Goal: Transaction & Acquisition: Purchase product/service

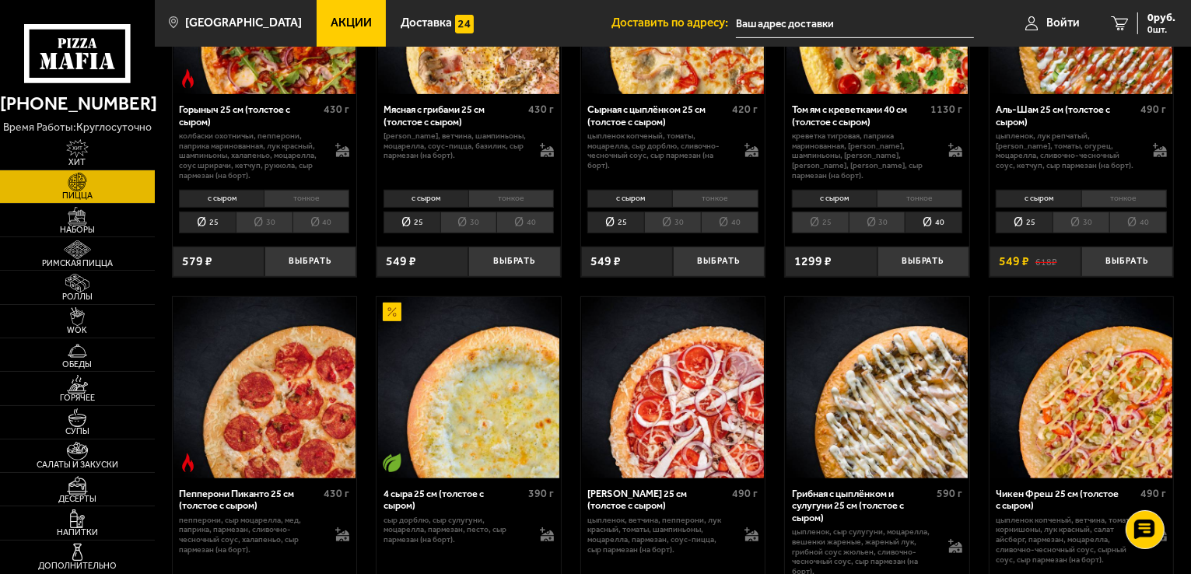
scroll to position [622, 0]
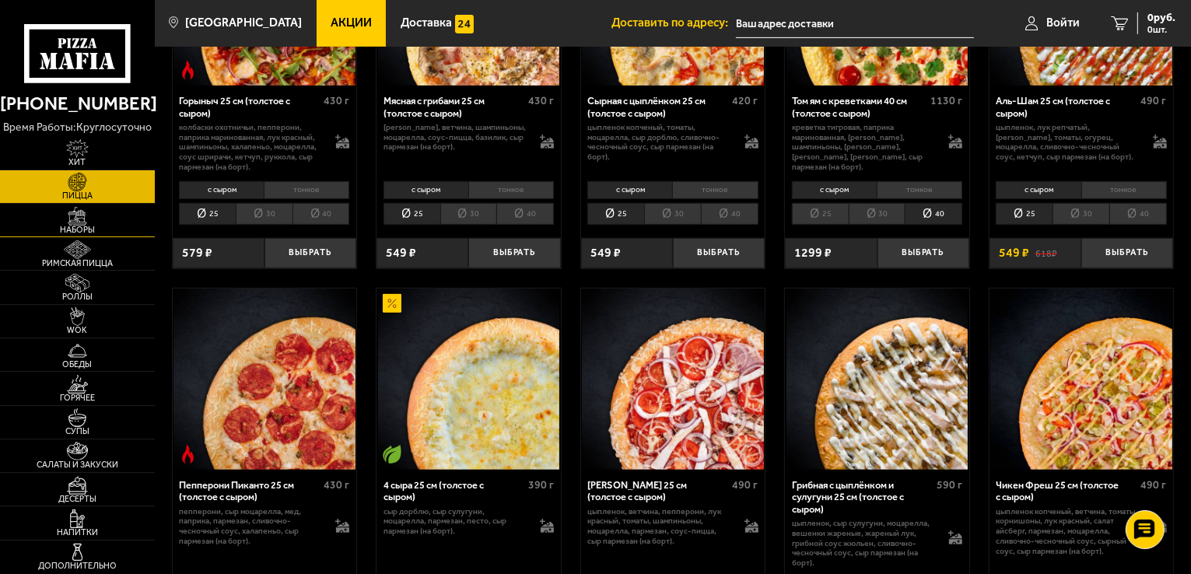
click at [79, 226] on span "Наборы" at bounding box center [77, 230] width 155 height 9
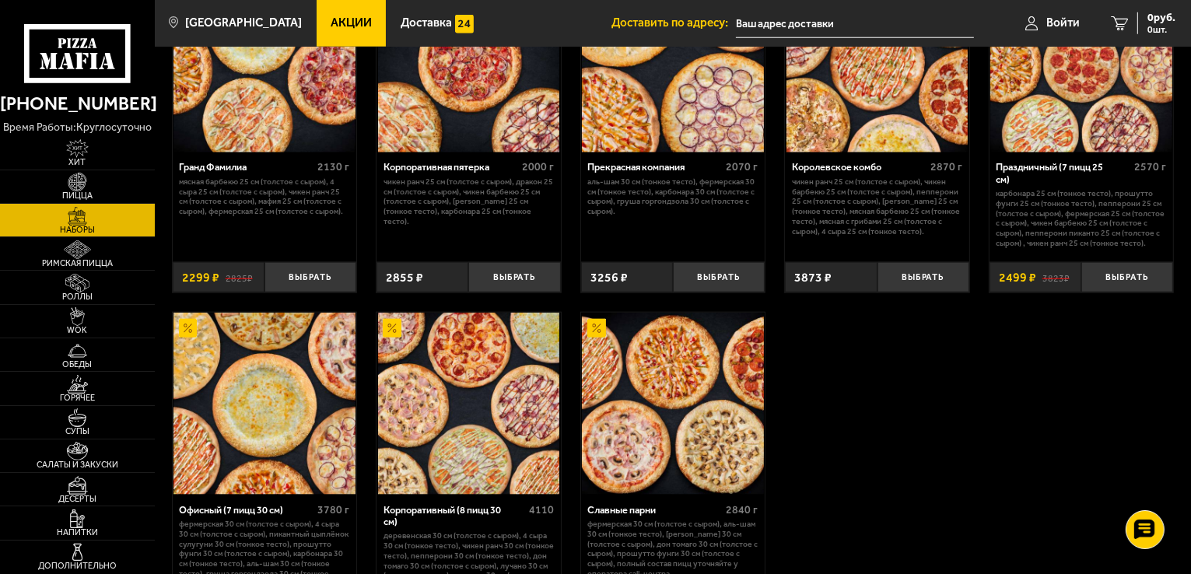
scroll to position [1867, 0]
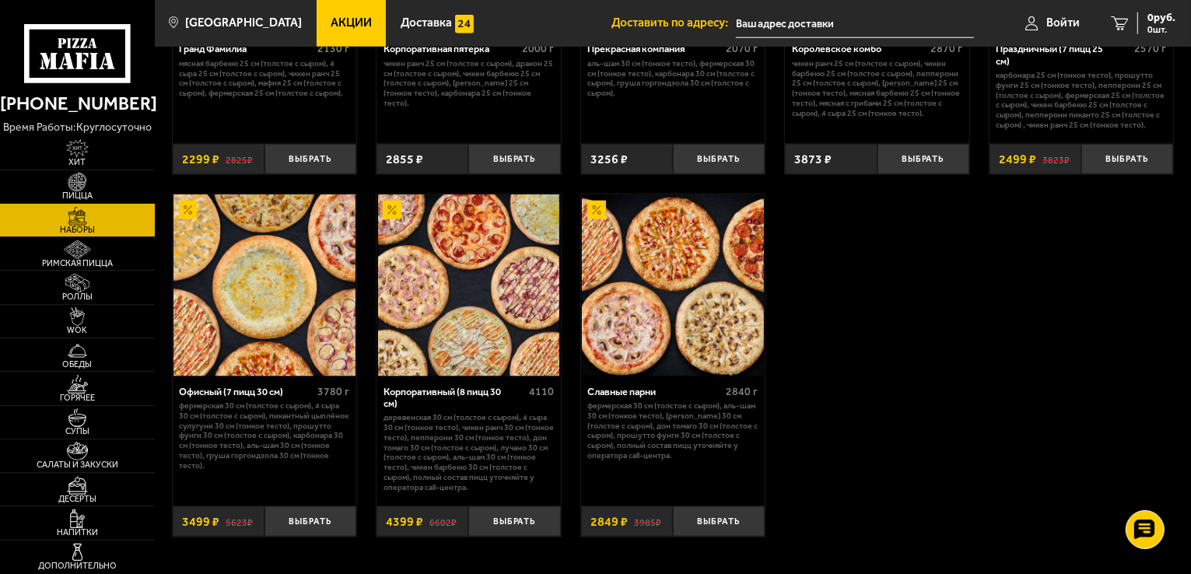
click at [506, 293] on img at bounding box center [469, 286] width 182 height 182
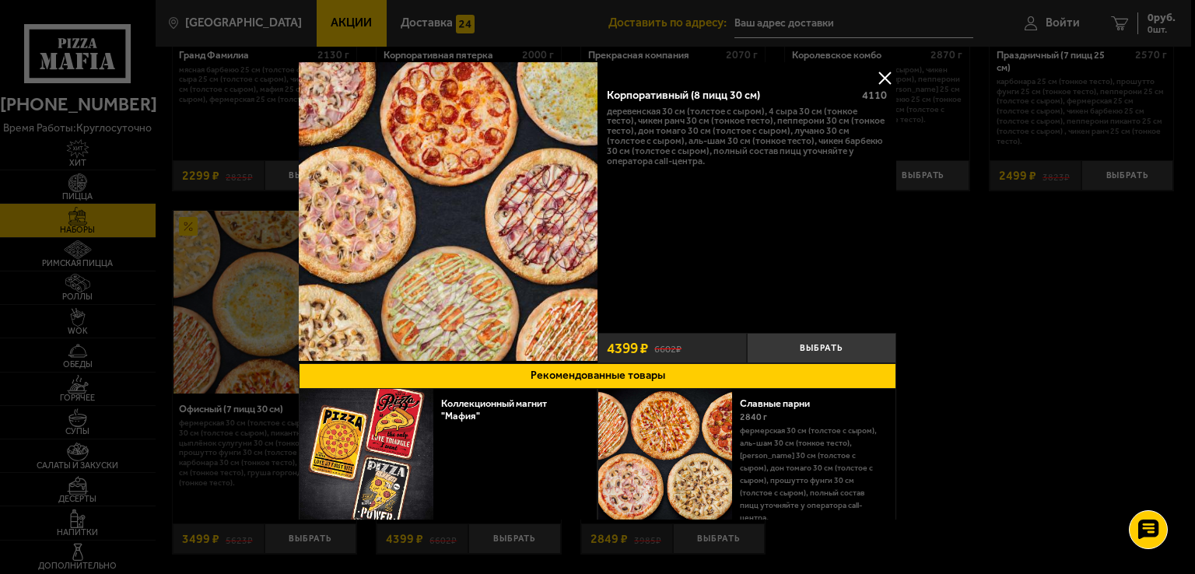
click at [1043, 259] on div at bounding box center [597, 287] width 1195 height 574
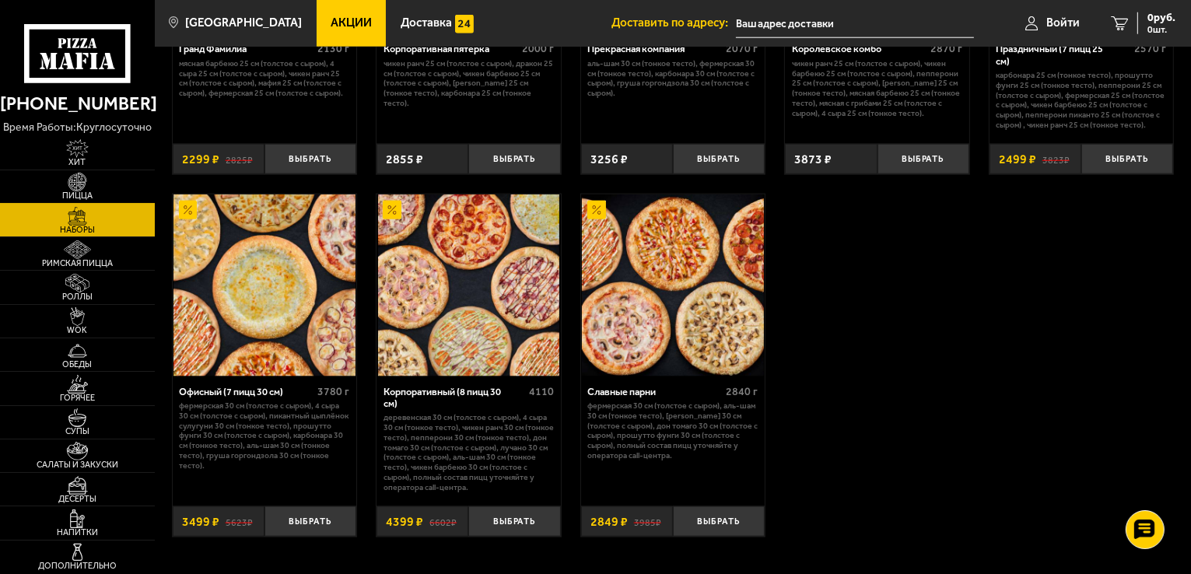
click at [84, 191] on span "Пицца" at bounding box center [77, 195] width 155 height 9
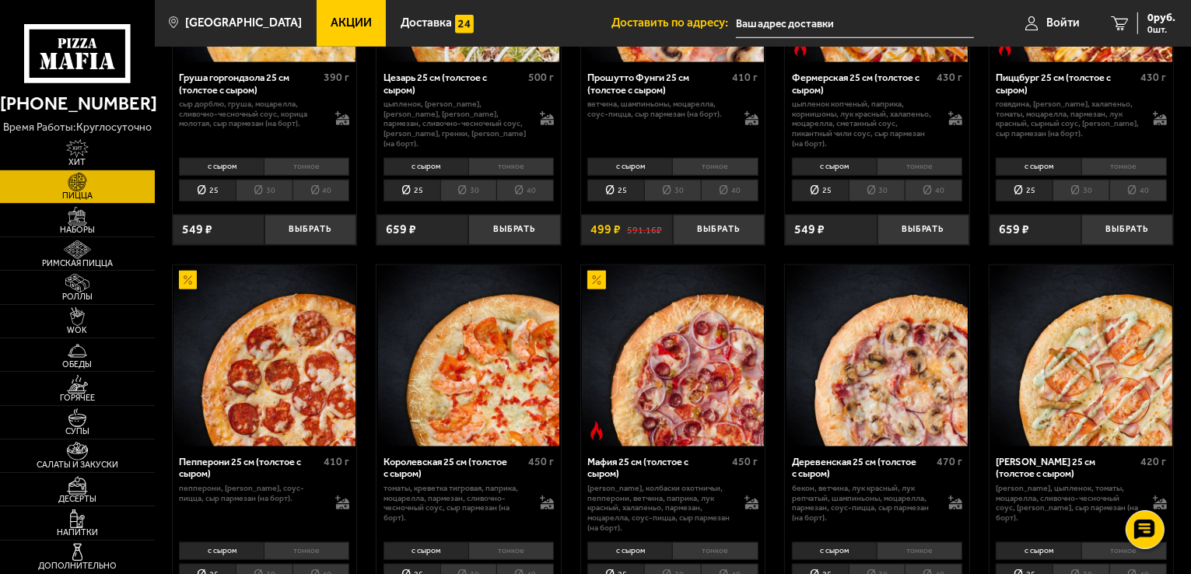
scroll to position [1478, 0]
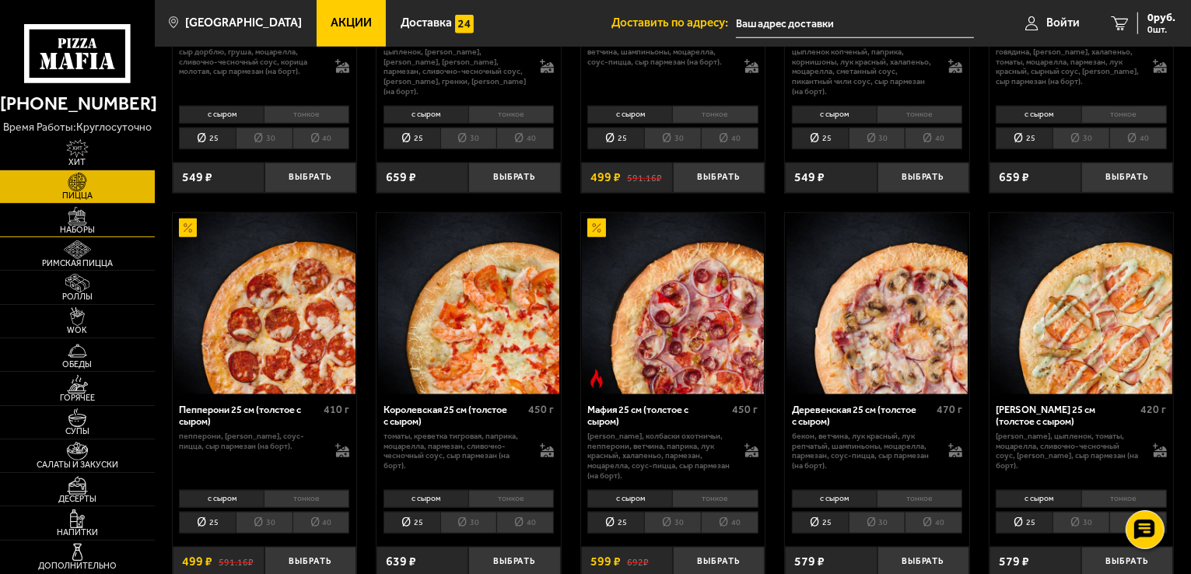
click at [72, 226] on span "Наборы" at bounding box center [77, 230] width 155 height 9
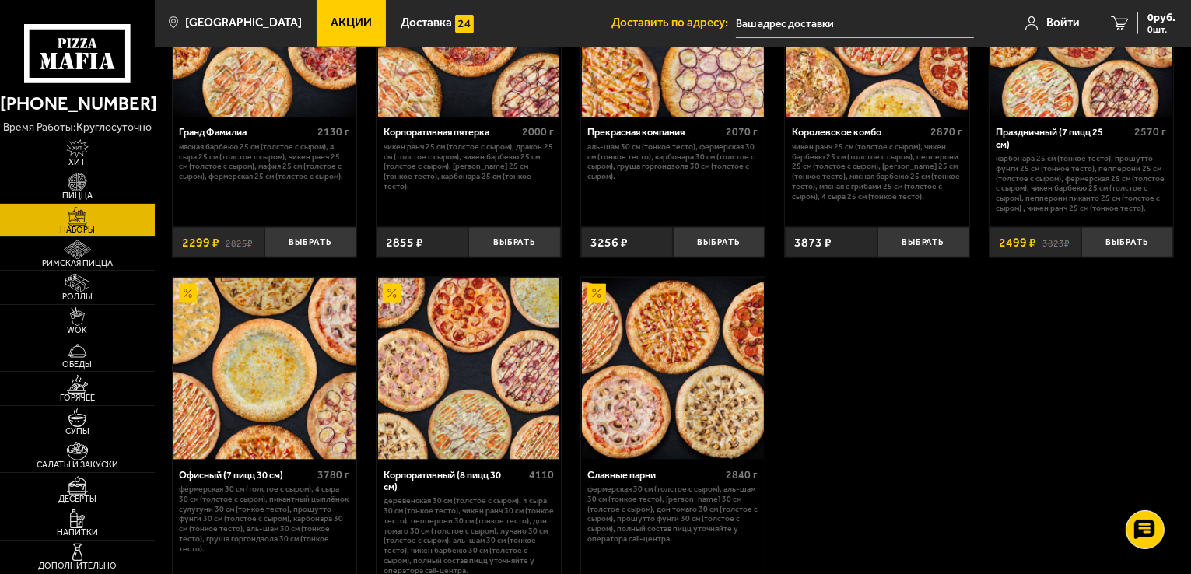
scroll to position [1867, 0]
